Goal: Task Accomplishment & Management: Complete application form

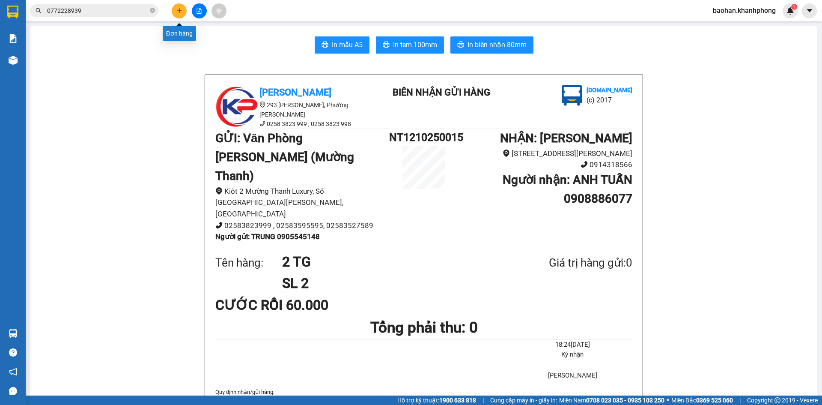
click at [179, 11] on icon "plus" at bounding box center [179, 10] width 5 height 0
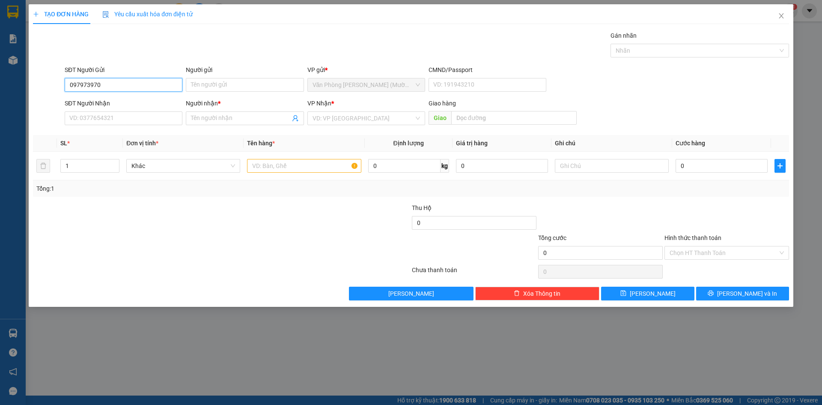
type input "0979739704"
click at [161, 101] on div "0979739704 - [PERSON_NAME]" at bounding box center [123, 101] width 107 height 9
type input "THẢO VY"
type input "0979739704"
click at [154, 121] on input "SĐT Người Nhận" at bounding box center [124, 118] width 118 height 14
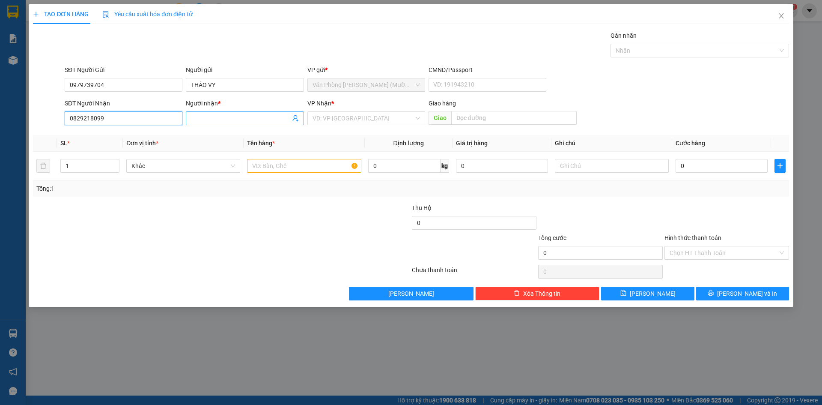
type input "0829218099"
click at [218, 119] on input "Người nhận *" at bounding box center [240, 117] width 99 height 9
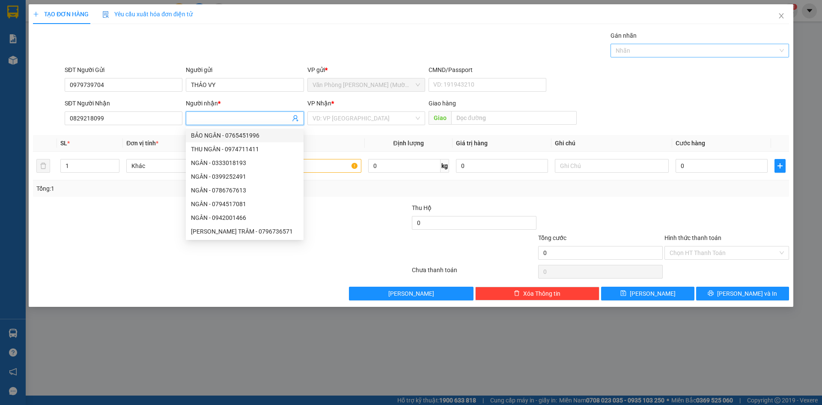
type input "A"
type input "ÂN"
click at [351, 122] on input "search" at bounding box center [363, 118] width 101 height 13
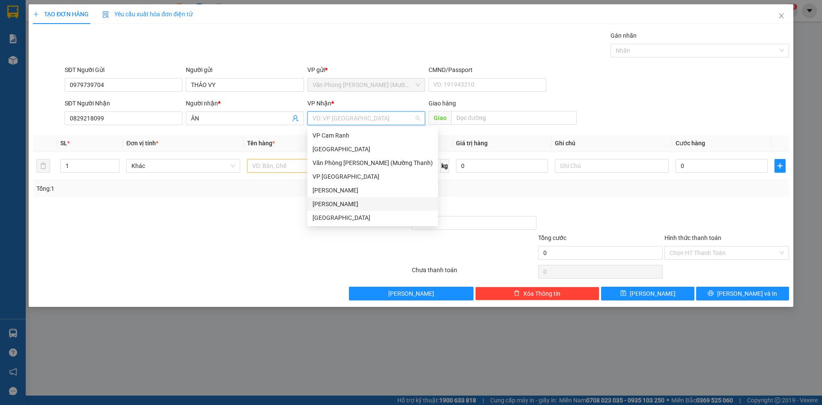
click at [338, 203] on div "[PERSON_NAME]" at bounding box center [373, 203] width 120 height 9
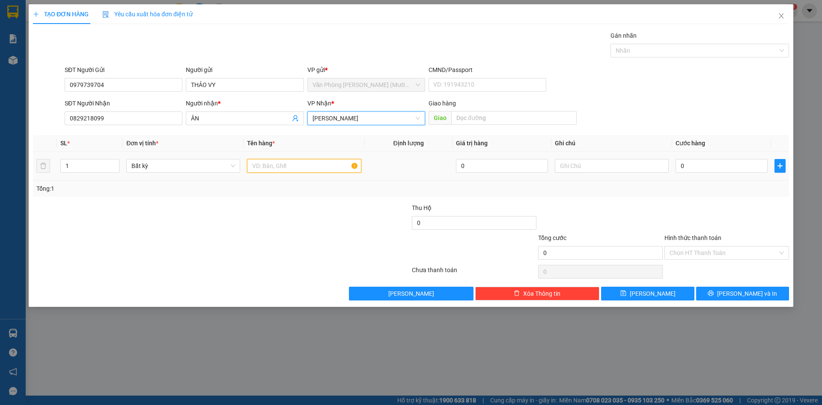
click at [301, 166] on input "text" at bounding box center [304, 166] width 114 height 14
type input "THÙNG"
click at [742, 160] on input "0" at bounding box center [722, 166] width 92 height 14
type input "4"
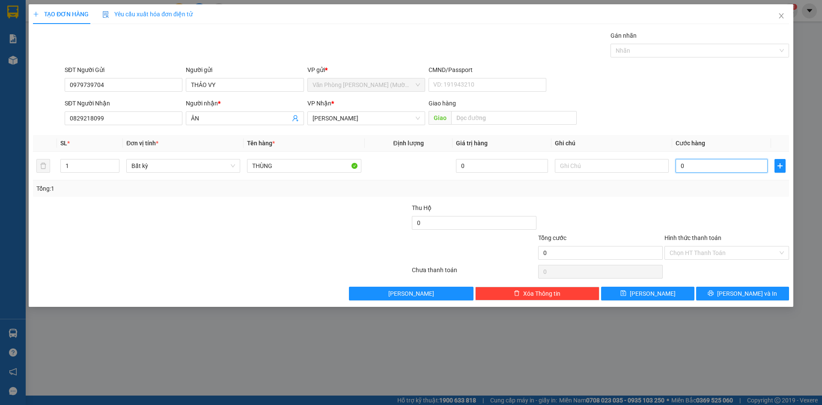
type input "4"
type input "40"
type input "40.000"
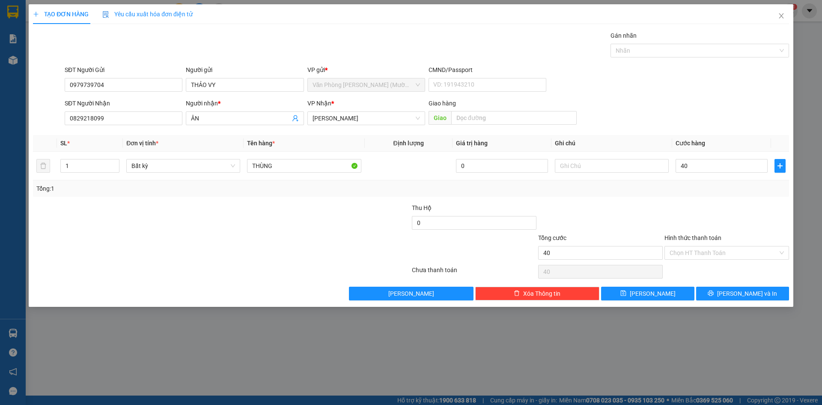
type input "40.000"
click at [742, 202] on div "Transit Pickup Surcharge Ids Transit Deliver Surcharge Ids Transit Deliver Surc…" at bounding box center [411, 165] width 756 height 269
click at [735, 248] on input "Hình thức thanh toán" at bounding box center [724, 252] width 108 height 13
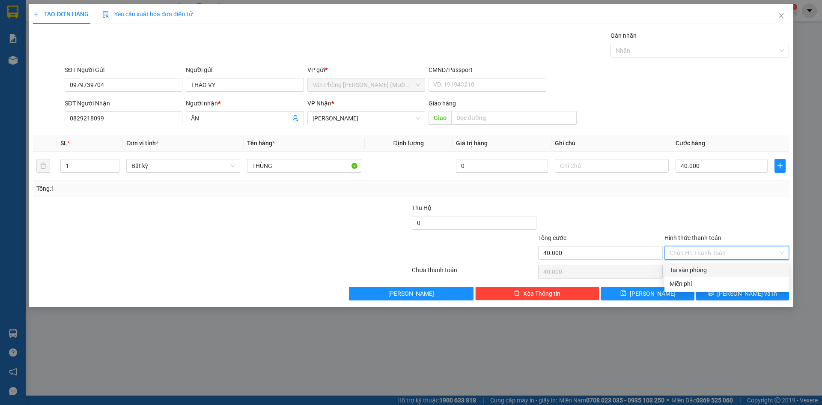
drag, startPoint x: 725, startPoint y: 266, endPoint x: 726, endPoint y: 273, distance: 6.9
click at [725, 266] on div "Tại văn phòng" at bounding box center [727, 269] width 114 height 9
type input "0"
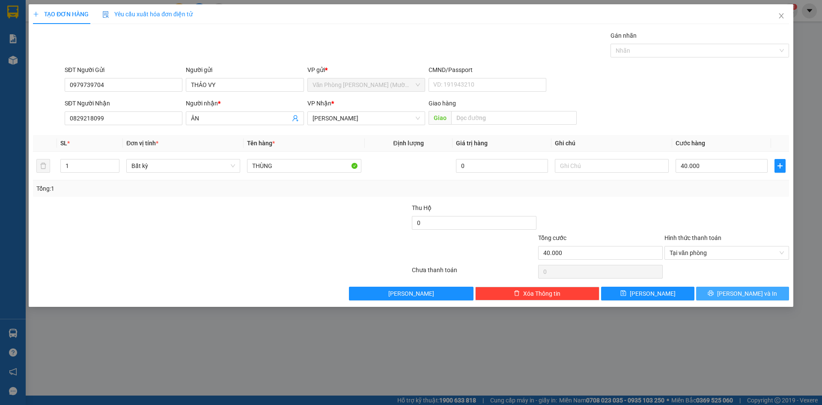
click at [714, 295] on icon "printer" at bounding box center [711, 293] width 6 height 6
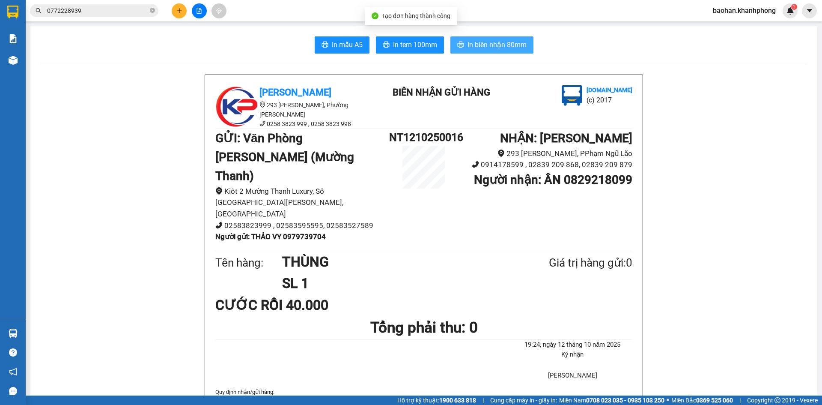
click at [520, 45] on span "In biên nhận 80mm" at bounding box center [497, 44] width 59 height 11
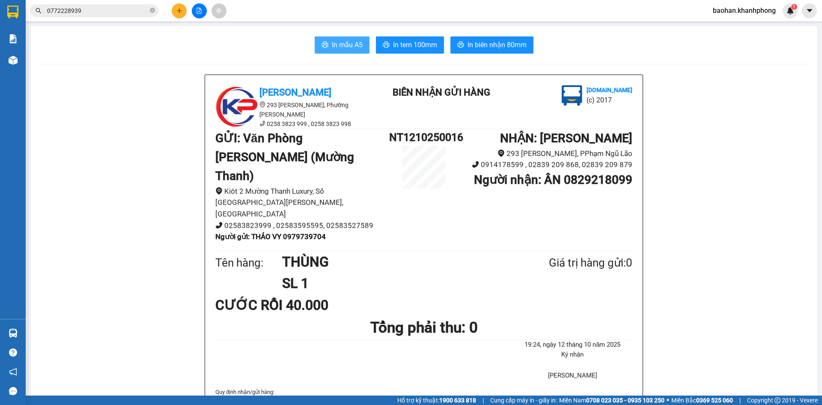
click at [326, 39] on button "In mẫu A5" at bounding box center [342, 44] width 55 height 17
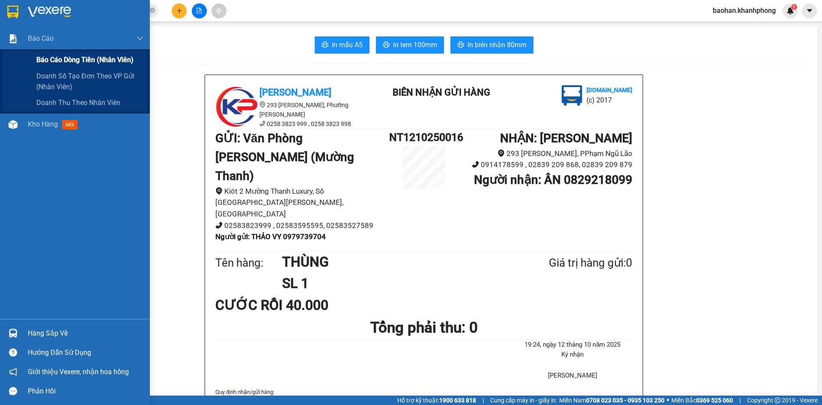
click at [33, 57] on div "Báo cáo dòng tiền (nhân viên)" at bounding box center [75, 59] width 150 height 21
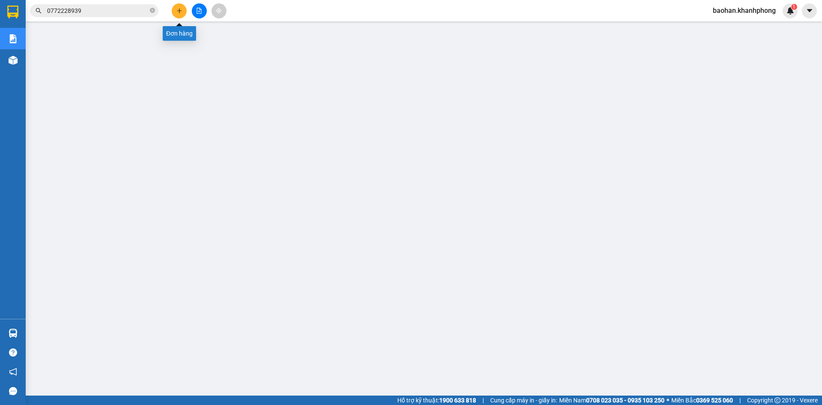
click at [182, 13] on icon "plus" at bounding box center [179, 11] width 6 height 6
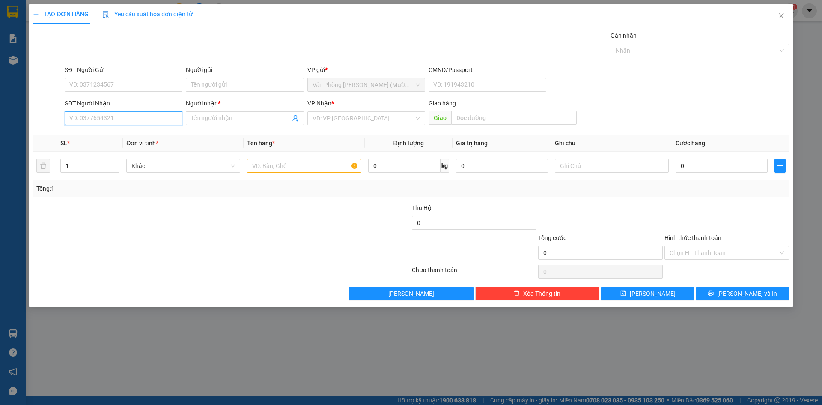
click at [141, 121] on input "SĐT Người Nhận" at bounding box center [124, 118] width 118 height 14
type input "0388709068"
click at [126, 135] on div "0388709068 - [GEOGRAPHIC_DATA]" at bounding box center [123, 135] width 107 height 9
type input "NY"
type input "0388709068"
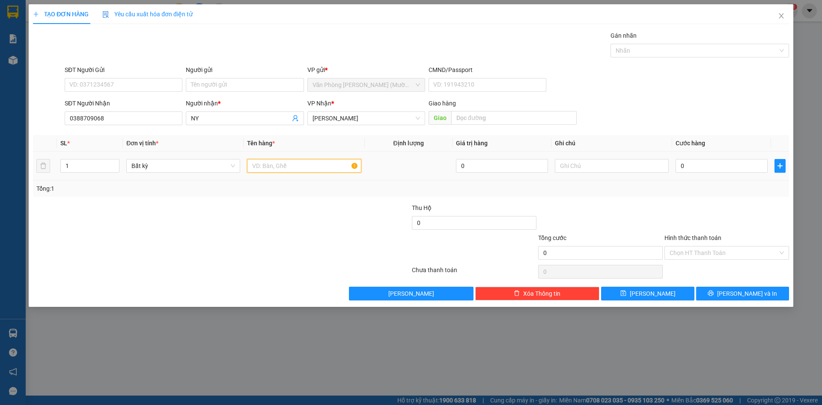
click at [306, 165] on input "text" at bounding box center [304, 166] width 114 height 14
type input "HỘP"
click at [722, 170] on input "0" at bounding box center [722, 166] width 92 height 14
type input "2"
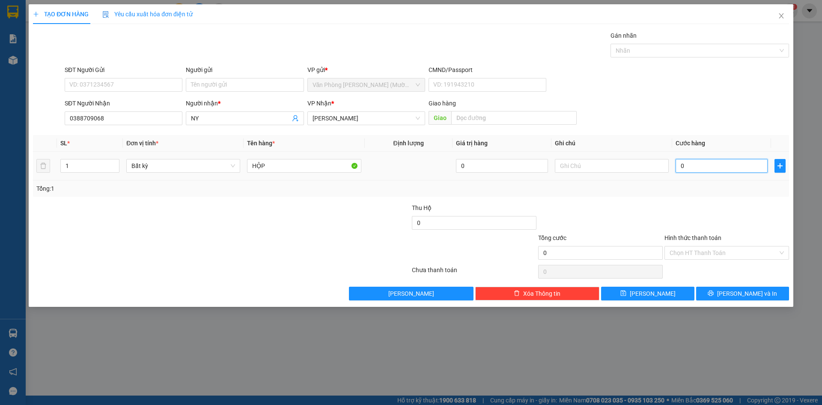
type input "2"
type input "20"
type input "20.000"
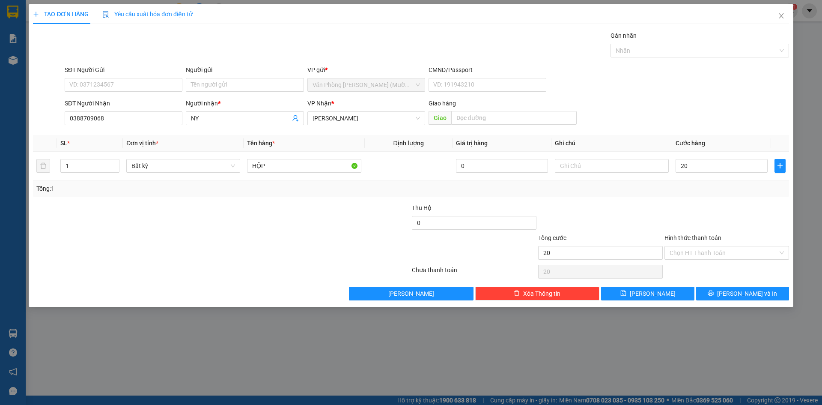
type input "20.000"
click at [726, 214] on div at bounding box center [727, 218] width 126 height 30
click at [714, 294] on icon "printer" at bounding box center [711, 293] width 6 height 6
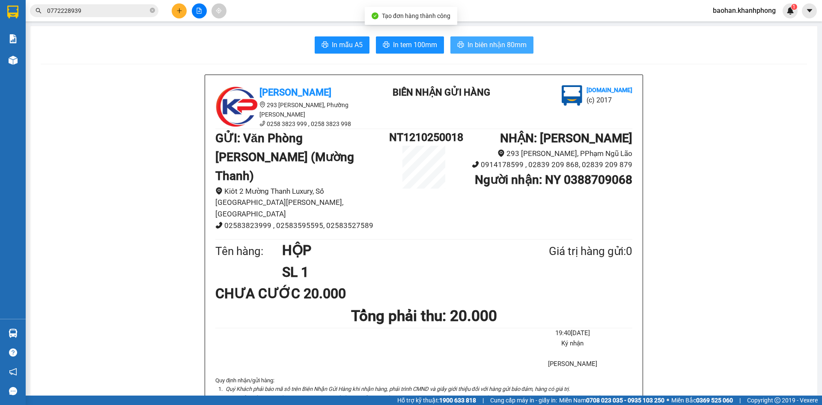
click at [499, 42] on span "In biên nhận 80mm" at bounding box center [497, 44] width 59 height 11
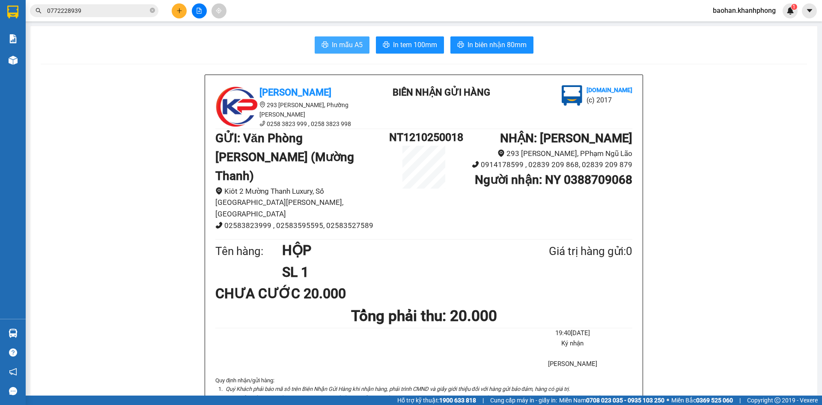
drag, startPoint x: 325, startPoint y: 42, endPoint x: 341, endPoint y: 42, distance: 15.4
click at [326, 42] on button "In mẫu A5" at bounding box center [342, 44] width 55 height 17
click at [175, 9] on button at bounding box center [179, 10] width 15 height 15
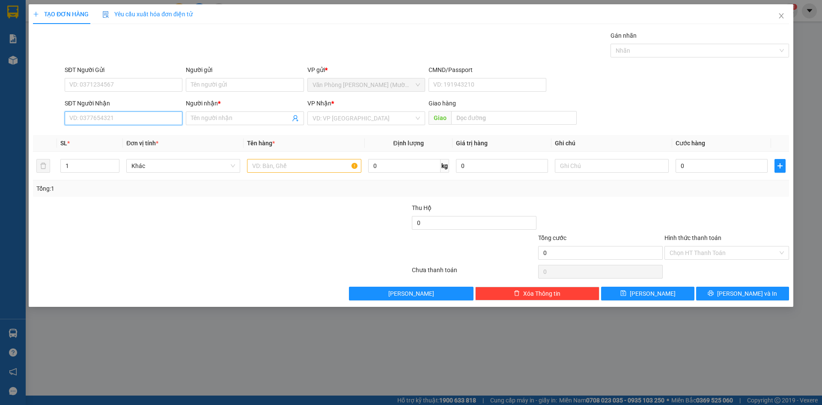
click at [126, 117] on input "SĐT Người Nhận" at bounding box center [124, 118] width 118 height 14
click at [130, 134] on div "0938163099 - TUẤN" at bounding box center [123, 135] width 107 height 9
type input "0938163099"
type input "TUẤN"
type input "0938163099"
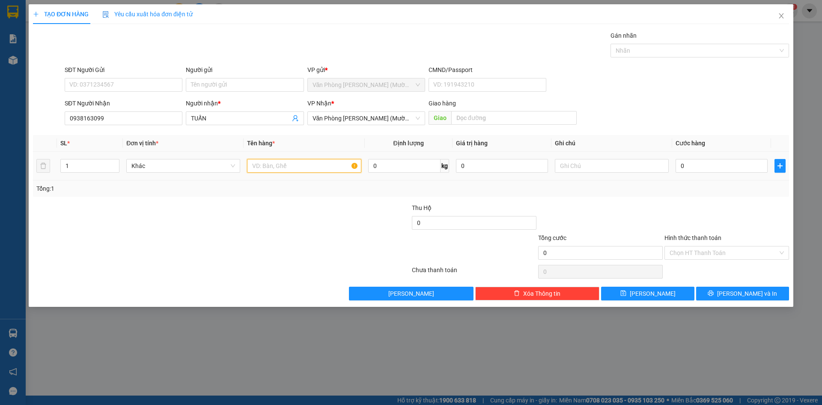
click at [308, 164] on input "text" at bounding box center [304, 166] width 114 height 14
click at [330, 118] on span "Văn Phòng [PERSON_NAME] (Mường Thanh)" at bounding box center [366, 118] width 107 height 13
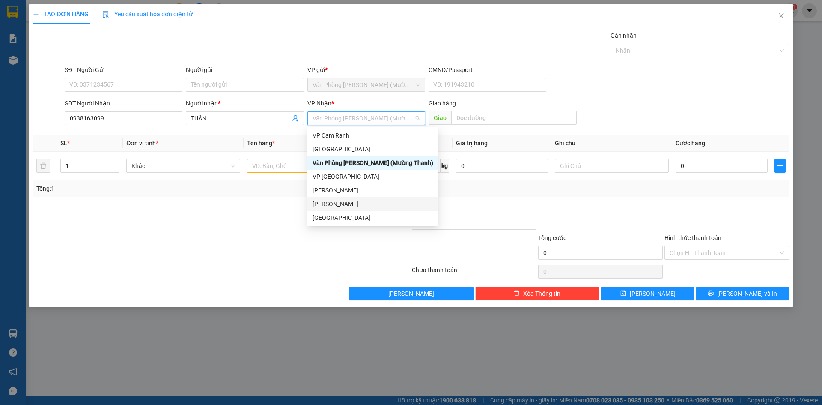
click at [327, 204] on div "[PERSON_NAME]" at bounding box center [373, 203] width 121 height 9
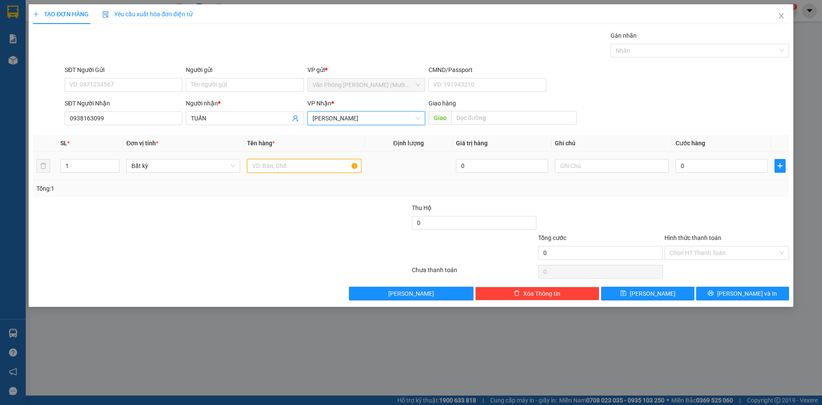
click at [303, 168] on input "text" at bounding box center [304, 166] width 114 height 14
type input "THÙNG"
drag, startPoint x: 716, startPoint y: 170, endPoint x: 716, endPoint y: 179, distance: 8.6
click at [716, 170] on input "0" at bounding box center [722, 166] width 92 height 14
type input "4"
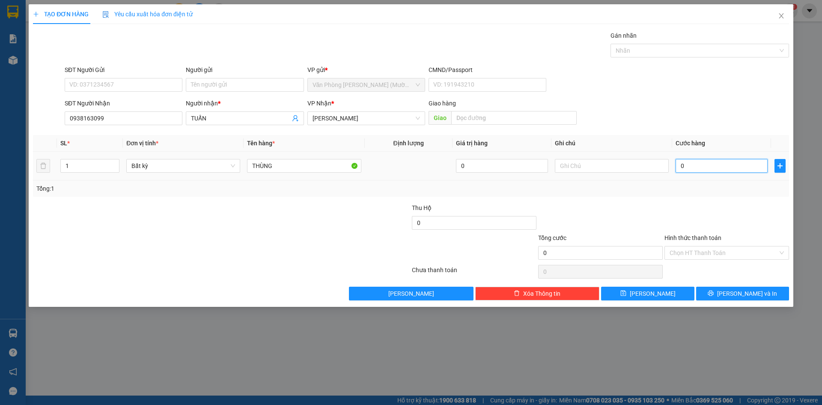
type input "4"
type input "40"
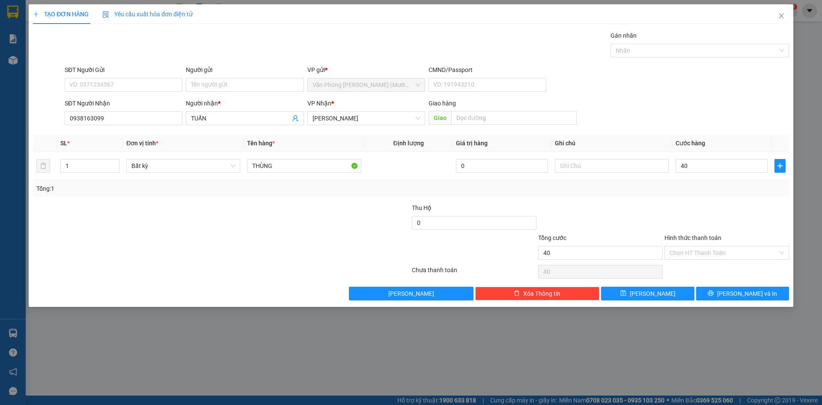
type input "40.000"
click at [718, 202] on div "Transit Pickup Surcharge Ids Transit Deliver Surcharge Ids Transit Deliver Surc…" at bounding box center [411, 165] width 756 height 269
click at [735, 291] on span "[PERSON_NAME] và In" at bounding box center [747, 293] width 60 height 9
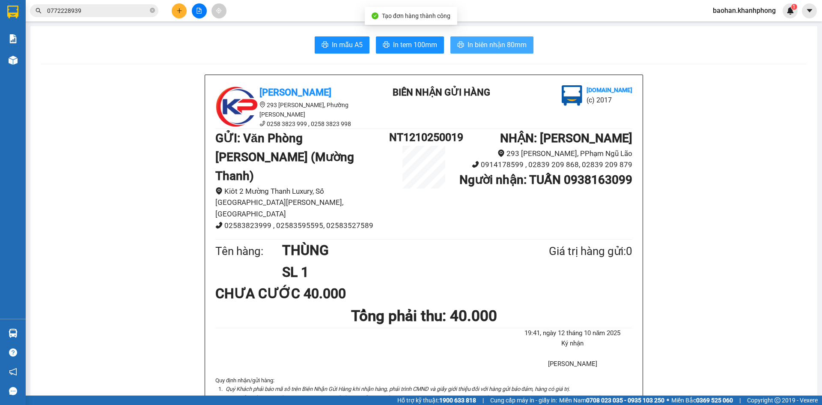
click at [492, 41] on span "In biên nhận 80mm" at bounding box center [497, 44] width 59 height 11
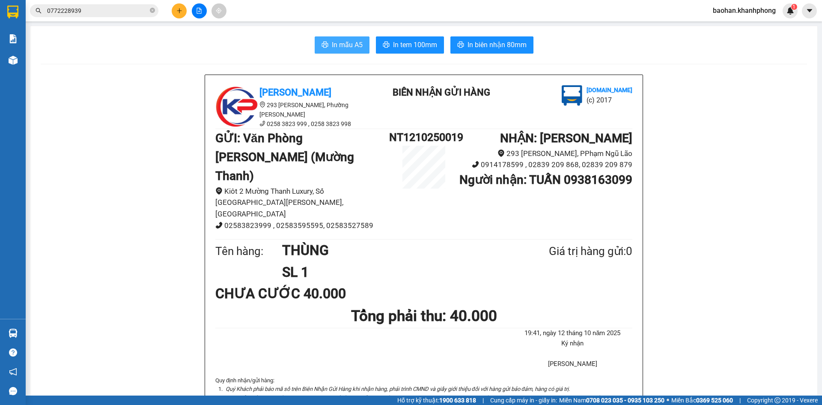
click at [361, 42] on button "In mẫu A5" at bounding box center [342, 44] width 55 height 17
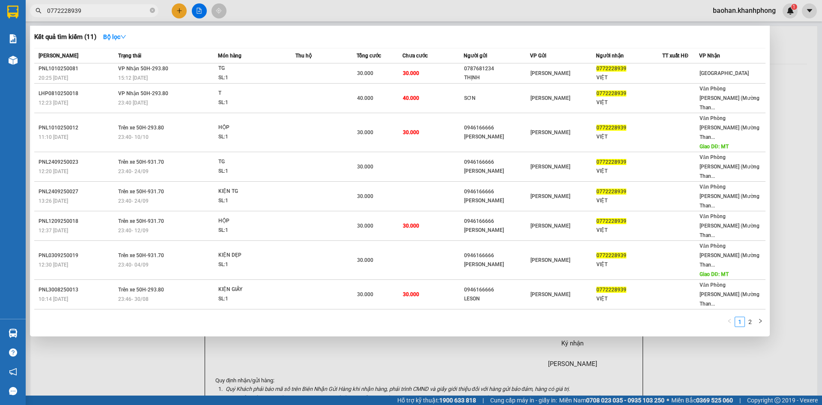
click at [53, 6] on input "0772228939" at bounding box center [97, 10] width 101 height 9
click at [82, 11] on input "0772228939" at bounding box center [97, 10] width 101 height 9
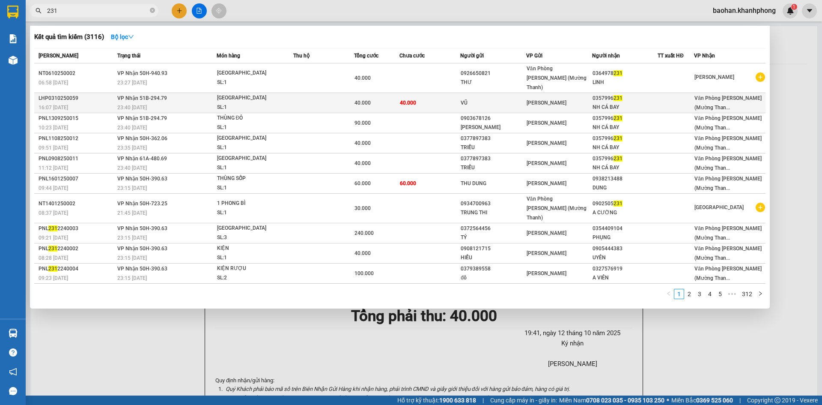
type input "231"
drag, startPoint x: 599, startPoint y: 88, endPoint x: 632, endPoint y: 94, distance: 33.6
click at [632, 94] on td "0357996 231 NH [GEOGRAPHIC_DATA]" at bounding box center [625, 103] width 66 height 20
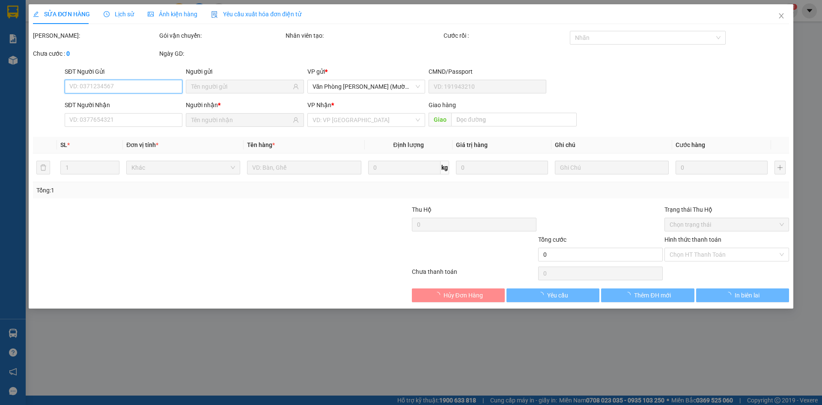
type input "VŨ"
type input "0357996231"
type input "NH CÁ BAY"
type input "40.000"
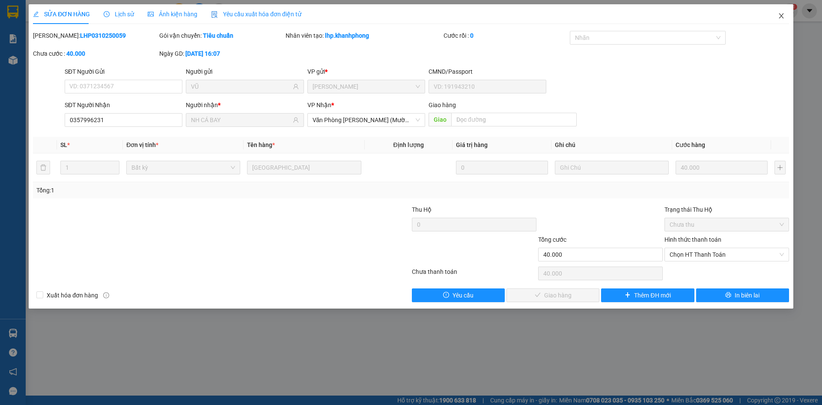
click at [786, 12] on span "Close" at bounding box center [782, 16] width 24 height 24
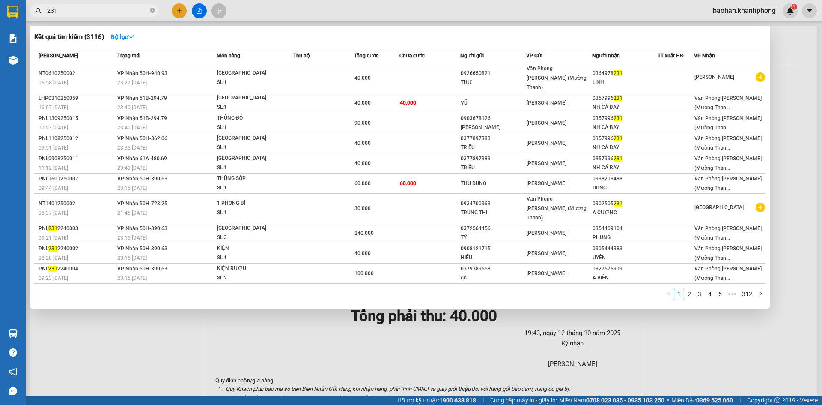
click at [123, 9] on input "231" at bounding box center [97, 10] width 101 height 9
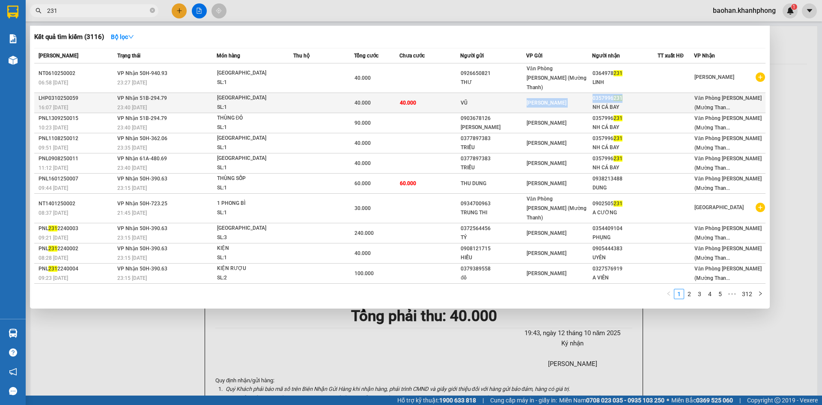
drag, startPoint x: 595, startPoint y: 88, endPoint x: 627, endPoint y: 92, distance: 31.9
click at [627, 93] on tr "LHP0310250059 16:07 [DATE] VP Nhận 51B-294.79 23:40 [DATE] TX SL: 1 40.000 40.0…" at bounding box center [399, 103] width 731 height 20
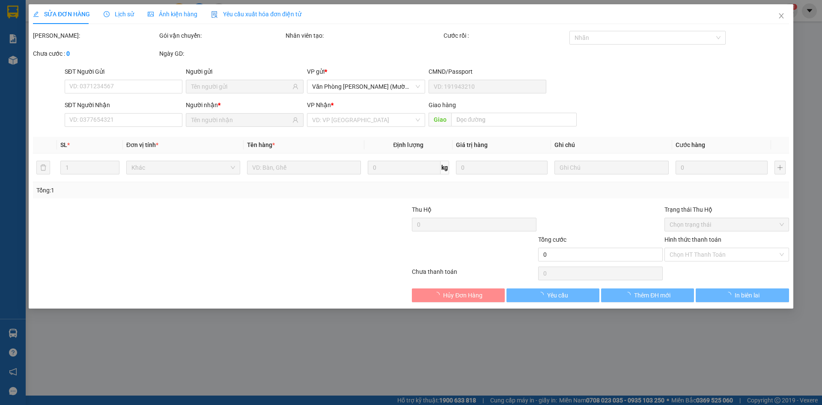
type input "VŨ"
type input "0357996231"
type input "NH CÁ BAY"
type input "40.000"
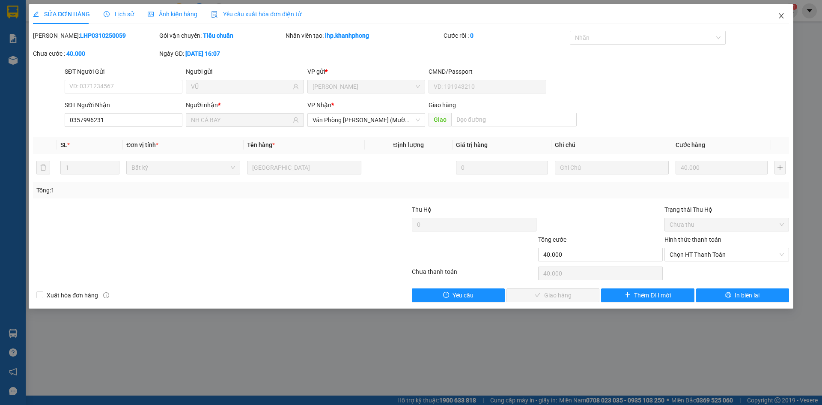
click at [785, 16] on span "Close" at bounding box center [782, 16] width 24 height 24
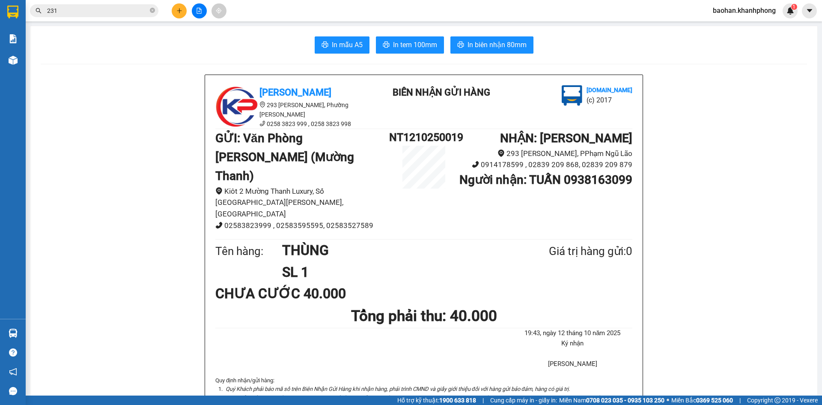
click at [123, 12] on input "231" at bounding box center [97, 10] width 101 height 9
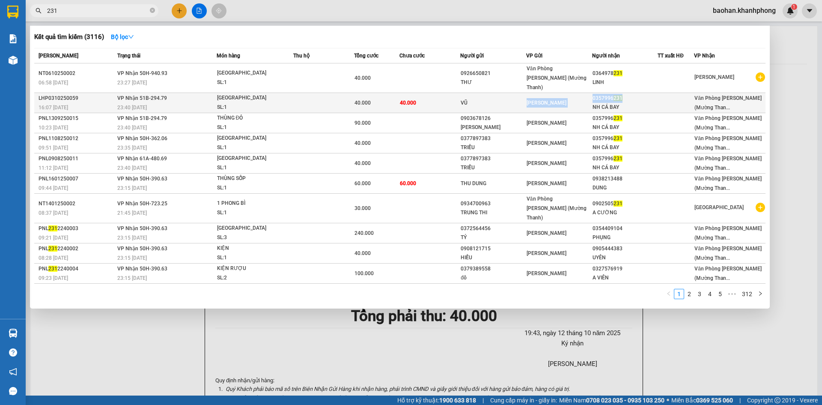
copy tr "[PERSON_NAME] 0357996 231"
drag, startPoint x: 595, startPoint y: 89, endPoint x: 629, endPoint y: 91, distance: 33.4
click at [629, 93] on tr "LHP0310250059 16:07 [DATE] VP Nhận 51B-294.79 23:40 [DATE] TX SL: 1 40.000 40.0…" at bounding box center [399, 103] width 731 height 20
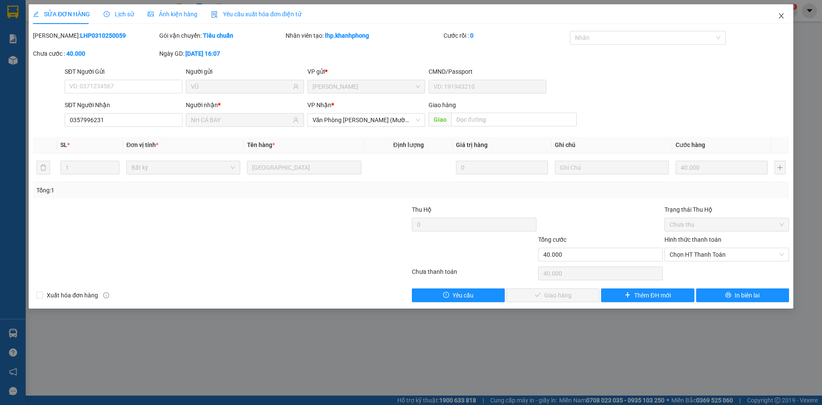
click at [778, 18] on icon "close" at bounding box center [781, 15] width 7 height 7
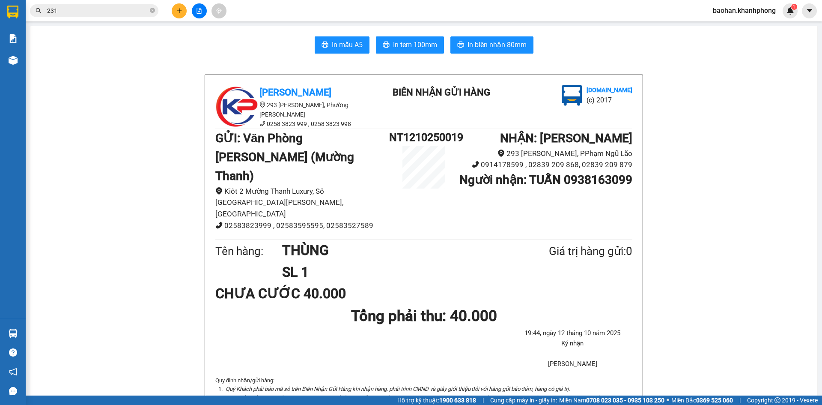
click at [134, 10] on input "231" at bounding box center [97, 10] width 101 height 9
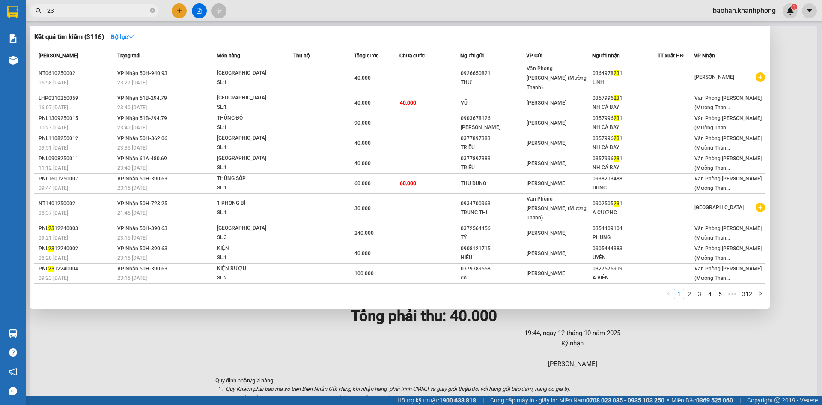
type input "2"
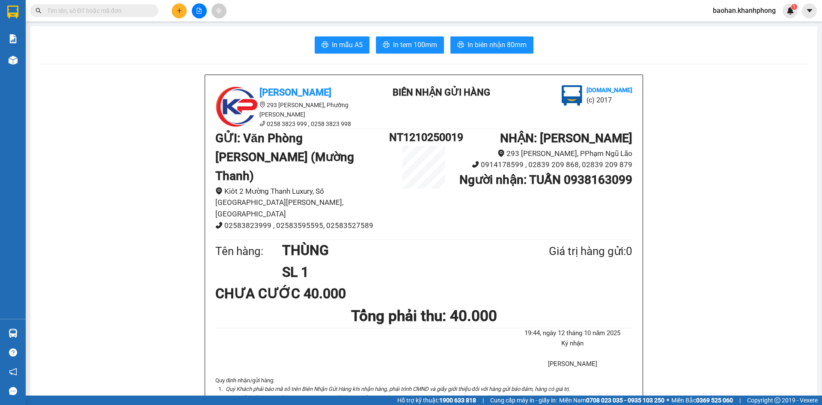
paste input "0357996231"
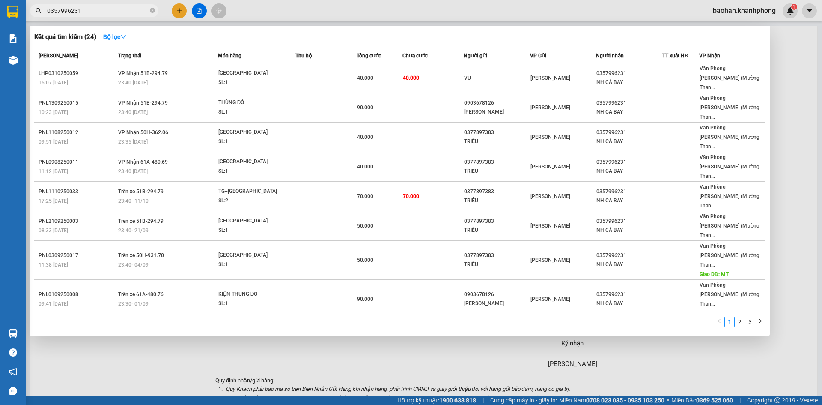
type input "0357996231"
click at [177, 7] on div at bounding box center [411, 202] width 822 height 405
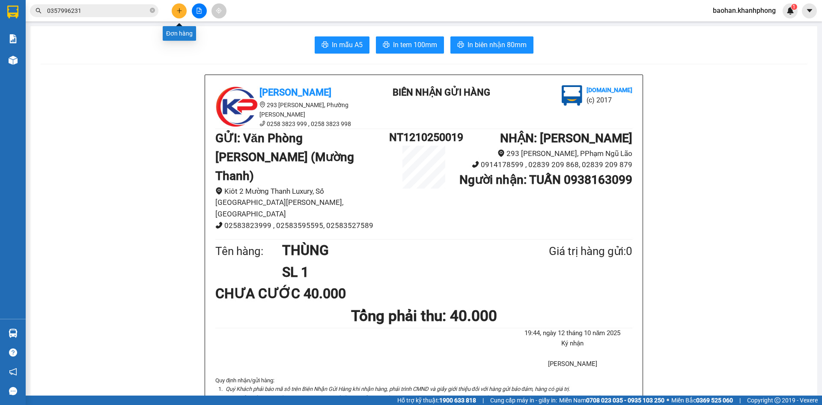
click at [182, 6] on button at bounding box center [179, 10] width 15 height 15
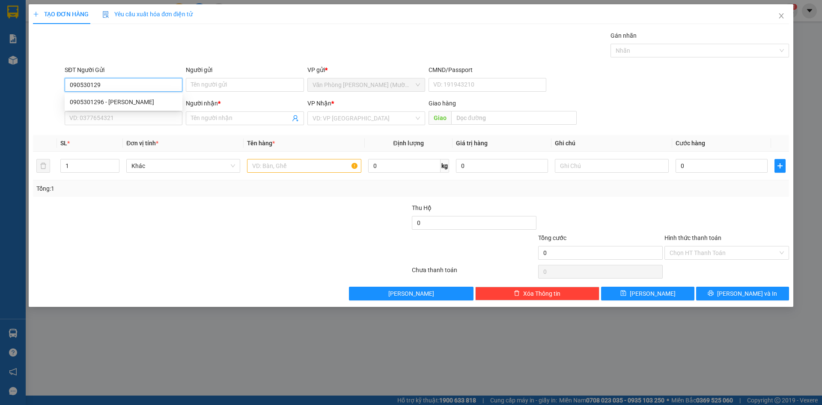
type input "0905301296"
click at [153, 101] on div "0905301296 - [PERSON_NAME]" at bounding box center [123, 101] width 107 height 9
type input "[PERSON_NAME]"
type input "0905301296"
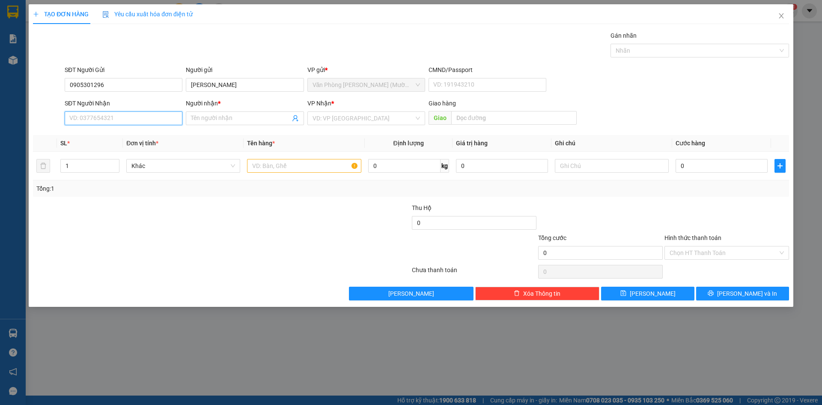
click at [143, 119] on input "SĐT Người Nhận" at bounding box center [124, 118] width 118 height 14
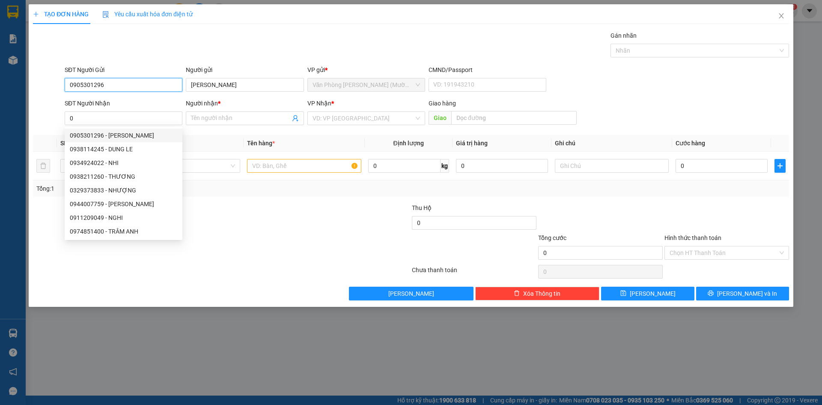
click at [114, 81] on input "0905301296" at bounding box center [124, 85] width 118 height 14
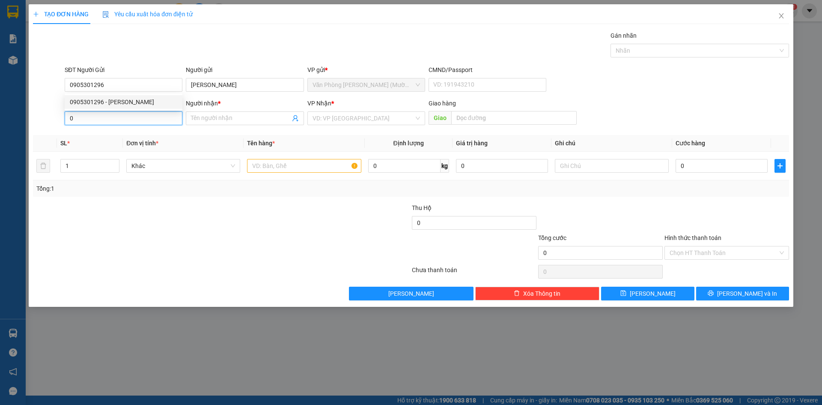
click at [121, 123] on input "0" at bounding box center [124, 118] width 118 height 14
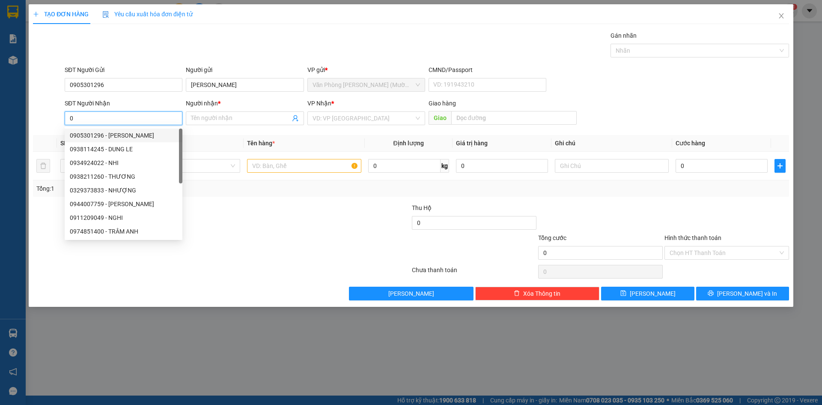
paste input "905301296"
type input "0905301296"
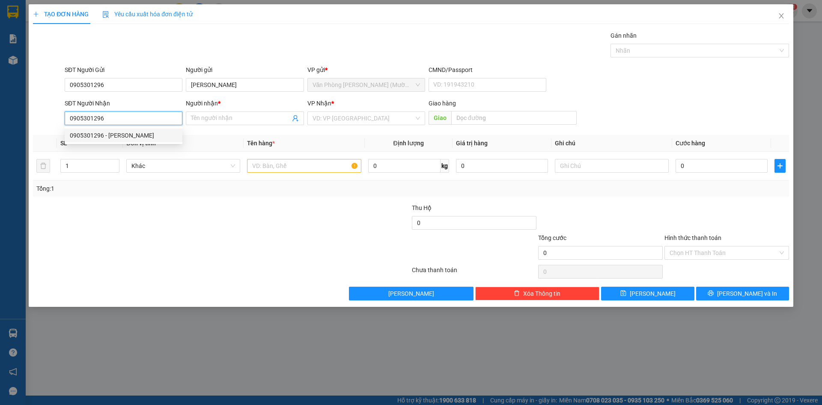
click at [164, 135] on div "0905301296 - [PERSON_NAME]" at bounding box center [123, 135] width 107 height 9
type input "[PERSON_NAME]"
click at [324, 119] on span "Văn Phòng [PERSON_NAME] (Mường Thanh)" at bounding box center [366, 118] width 107 height 13
type input "0905301296"
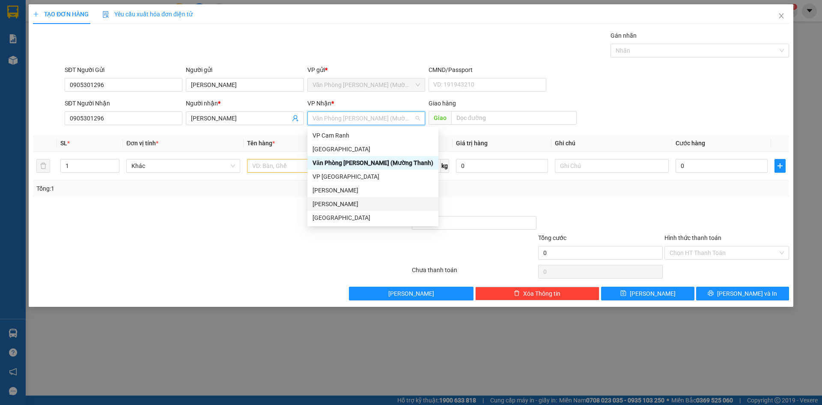
click at [320, 200] on div "[PERSON_NAME]" at bounding box center [373, 203] width 121 height 9
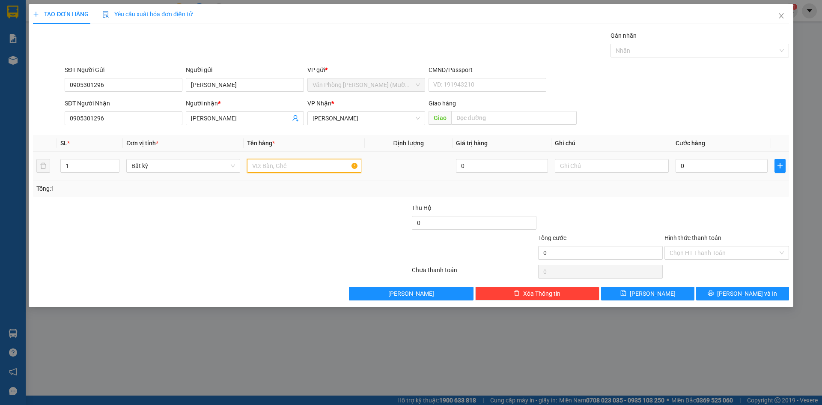
click at [291, 167] on input "text" at bounding box center [304, 166] width 114 height 14
type input "KIỆN"
click at [687, 167] on input "0" at bounding box center [722, 166] width 92 height 14
type input "2"
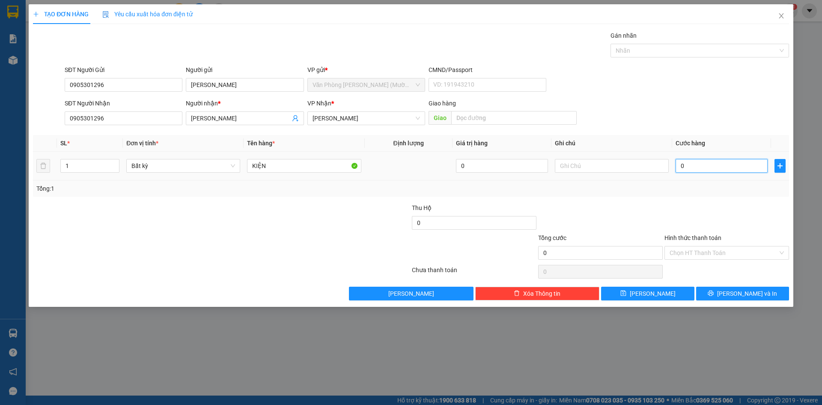
type input "2"
type input "20"
type input "20.000"
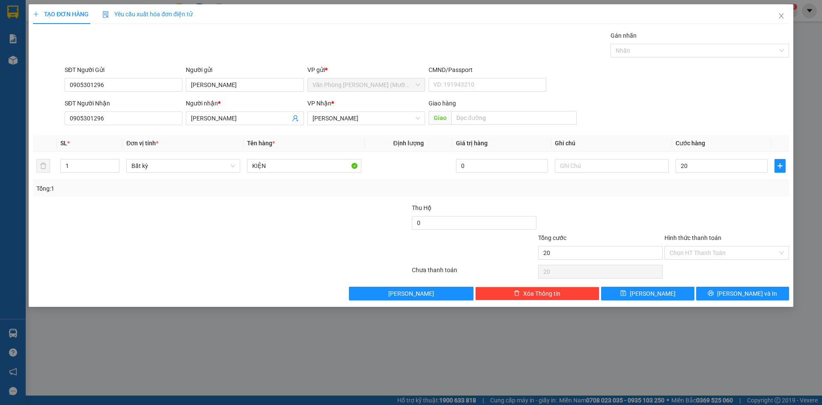
type input "20.000"
click at [706, 200] on div "Transit Pickup Surcharge Ids Transit Deliver Surcharge Ids Transit Deliver Surc…" at bounding box center [411, 165] width 756 height 269
click at [708, 251] on input "Hình thức thanh toán" at bounding box center [724, 252] width 108 height 13
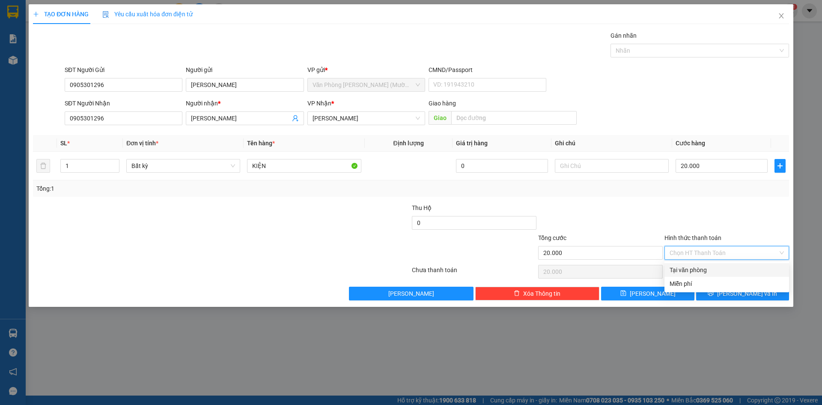
click at [705, 266] on div "Tại văn phòng" at bounding box center [727, 269] width 114 height 9
type input "0"
click at [716, 293] on button "[PERSON_NAME] và In" at bounding box center [742, 294] width 93 height 14
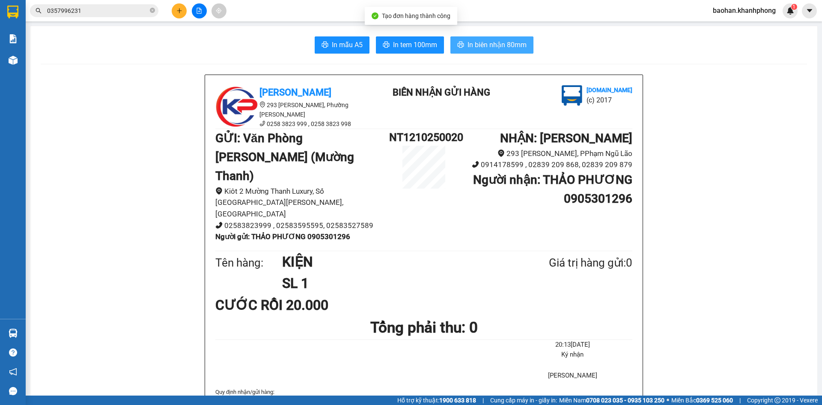
click at [496, 43] on span "In biên nhận 80mm" at bounding box center [497, 44] width 59 height 11
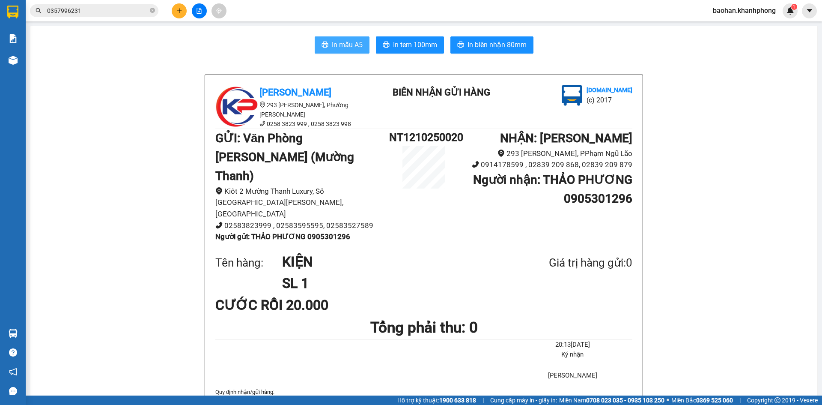
click at [335, 44] on span "In mẫu A5" at bounding box center [347, 44] width 31 height 11
